Goal: Information Seeking & Learning: Learn about a topic

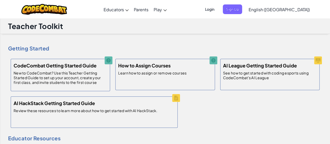
click at [217, 9] on span "Login" at bounding box center [210, 9] width 16 height 10
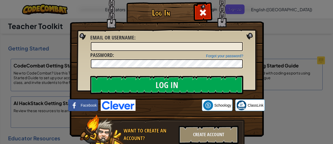
scroll to position [23, 0]
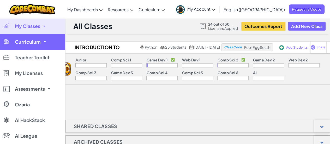
click at [36, 46] on link "Curriculum" at bounding box center [32, 42] width 65 height 16
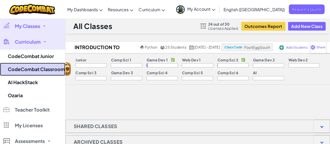
click at [38, 67] on link "CodeCombat Classroom" at bounding box center [32, 69] width 65 height 13
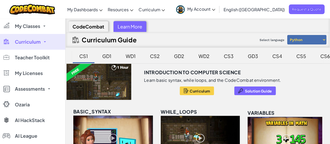
drag, startPoint x: 65, startPoint y: 60, endPoint x: 152, endPoint y: 106, distance: 97.9
click at [217, 38] on div "Curriculum Guide Select language Python JavaScript" at bounding box center [198, 40] width 264 height 16
click at [156, 55] on div "CS2" at bounding box center [155, 56] width 20 height 12
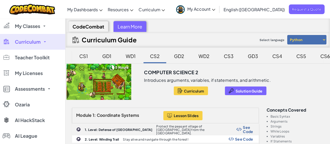
click at [231, 57] on div "CS3" at bounding box center [228, 56] width 20 height 12
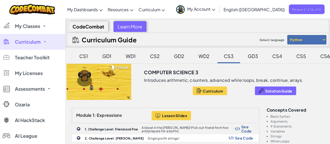
click at [295, 60] on div "CS5" at bounding box center [301, 56] width 20 height 12
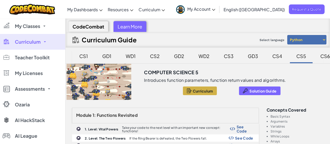
click at [295, 60] on div "CS5" at bounding box center [301, 56] width 20 height 12
click at [107, 56] on div "GD1" at bounding box center [107, 56] width 20 height 12
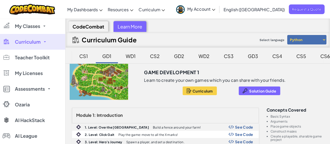
click at [129, 56] on div "WD1" at bounding box center [130, 56] width 20 height 12
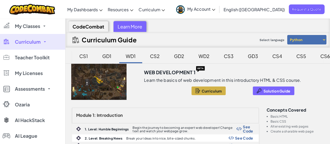
click at [158, 55] on div "CS2" at bounding box center [155, 56] width 20 height 12
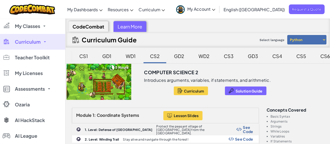
click at [246, 57] on div "GD3" at bounding box center [252, 56] width 21 height 12
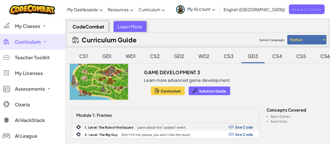
click at [133, 27] on div "Learn More" at bounding box center [129, 26] width 33 height 11
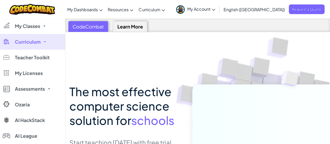
scroll to position [0, 0]
click at [82, 28] on div "CodeCombat" at bounding box center [88, 26] width 40 height 11
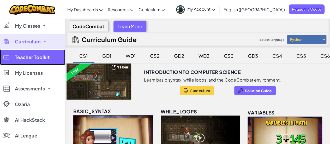
click at [46, 56] on span "Teacher Toolkit" at bounding box center [32, 57] width 35 height 5
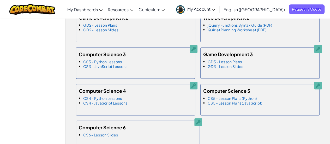
scroll to position [523, 0]
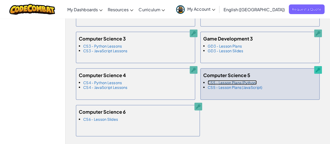
click at [226, 80] on link "CS5 - Lesson Plans (Python)" at bounding box center [231, 82] width 49 height 5
